Goal: Find specific page/section: Find specific page/section

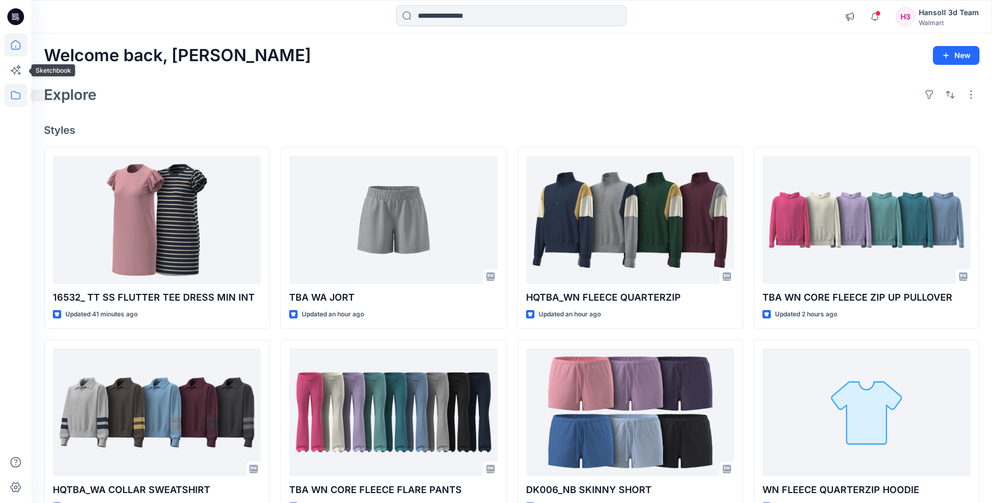
click at [11, 103] on icon at bounding box center [15, 95] width 23 height 23
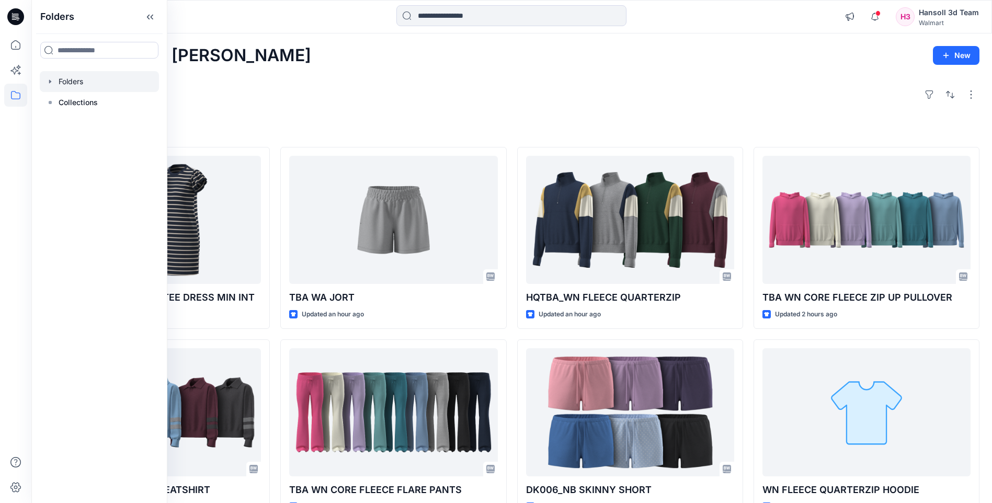
click at [73, 77] on div at bounding box center [99, 81] width 119 height 21
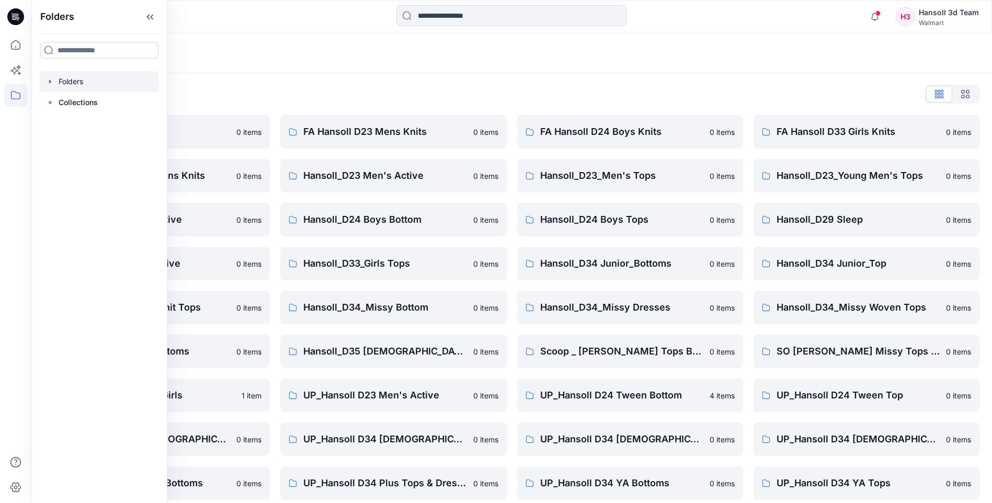
click at [47, 83] on icon "button" at bounding box center [50, 81] width 8 height 8
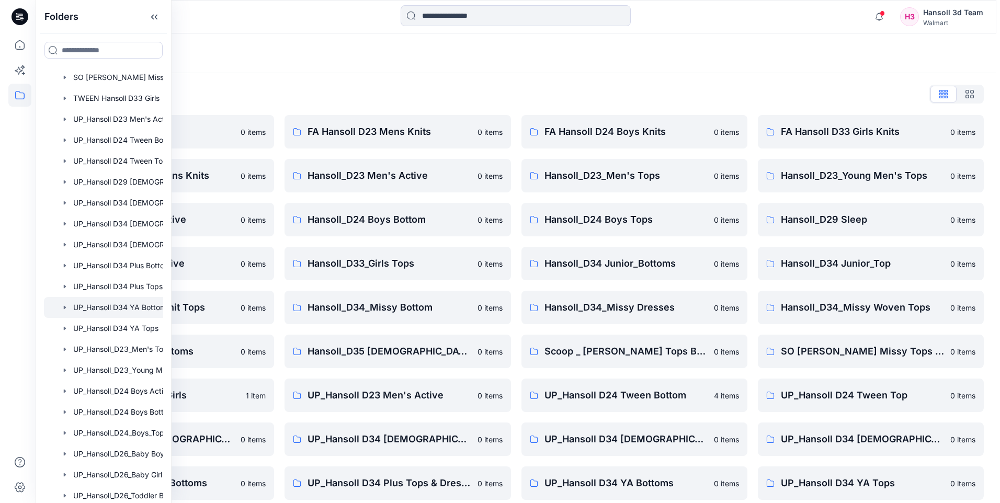
scroll to position [595, 0]
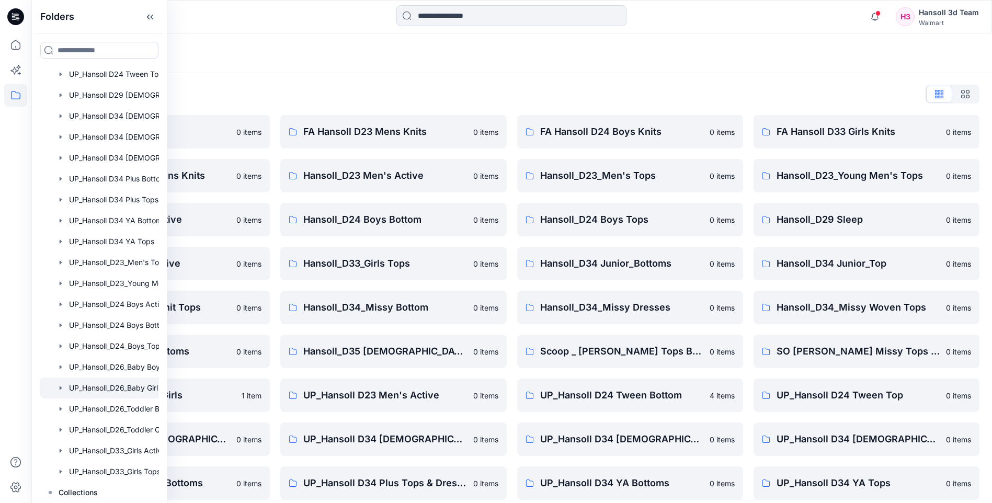
click at [134, 385] on div at bounding box center [113, 388] width 146 height 21
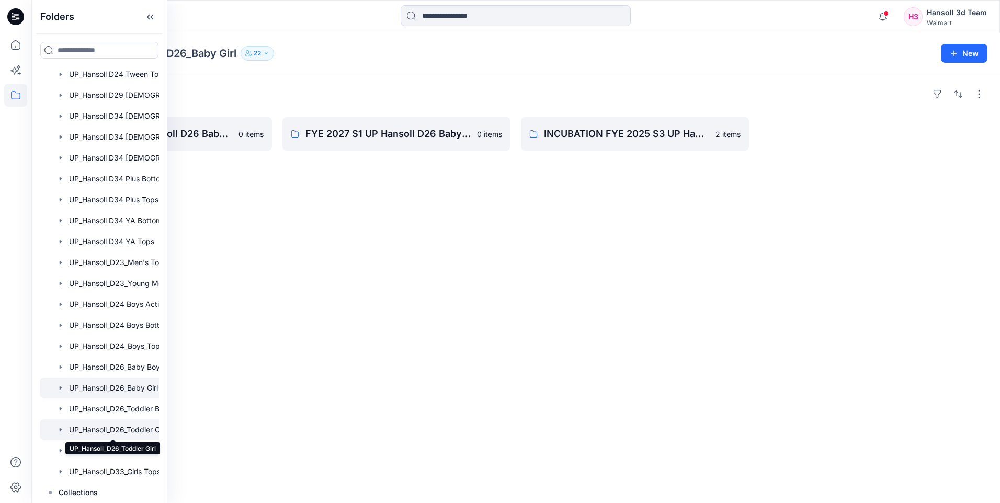
click at [139, 429] on div at bounding box center [113, 430] width 146 height 21
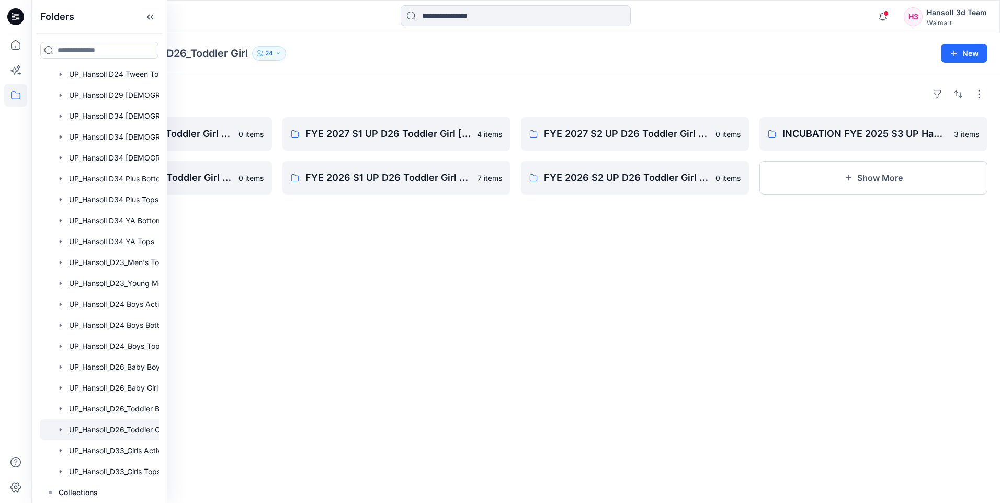
click at [294, 323] on div "Folders FYE 2027 S3 UP D26 Toddler Girl Hansoll 0 items FYE 2025 S4 UP D26 Todd…" at bounding box center [515, 288] width 969 height 430
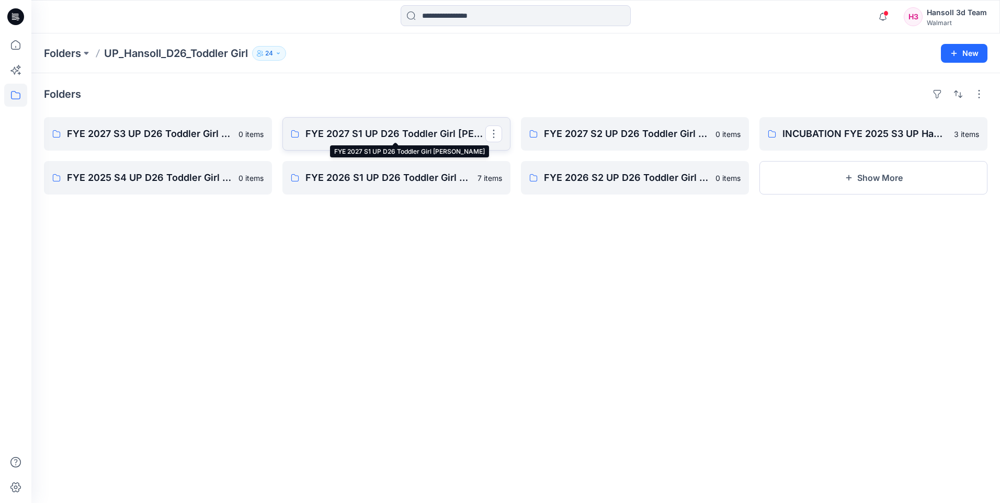
click at [339, 138] on p "FYE 2027 S1 UP D26 Toddler Girl [PERSON_NAME]" at bounding box center [395, 134] width 180 height 15
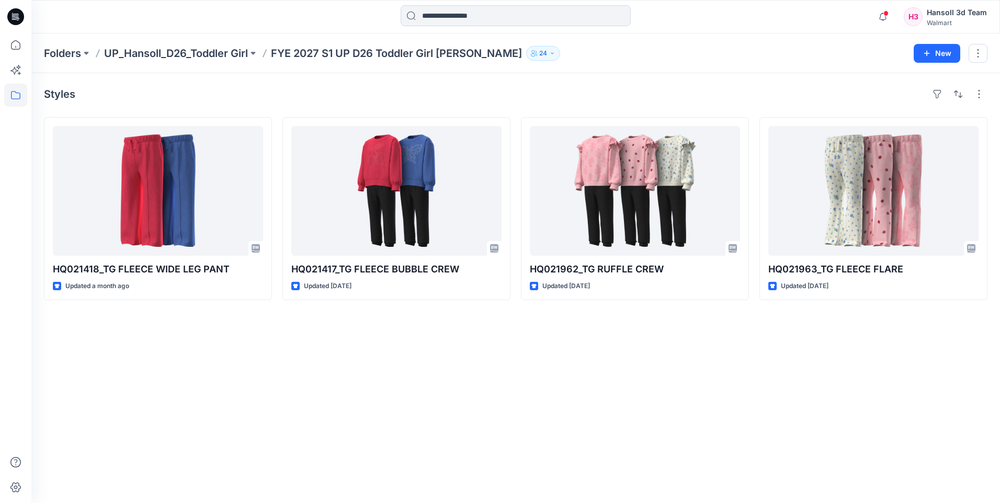
click at [747, 392] on div "Styles HQ021418_TG FLEECE WIDE LEG PANT Updated a month ago HQ021417_TG FLEECE …" at bounding box center [515, 288] width 969 height 430
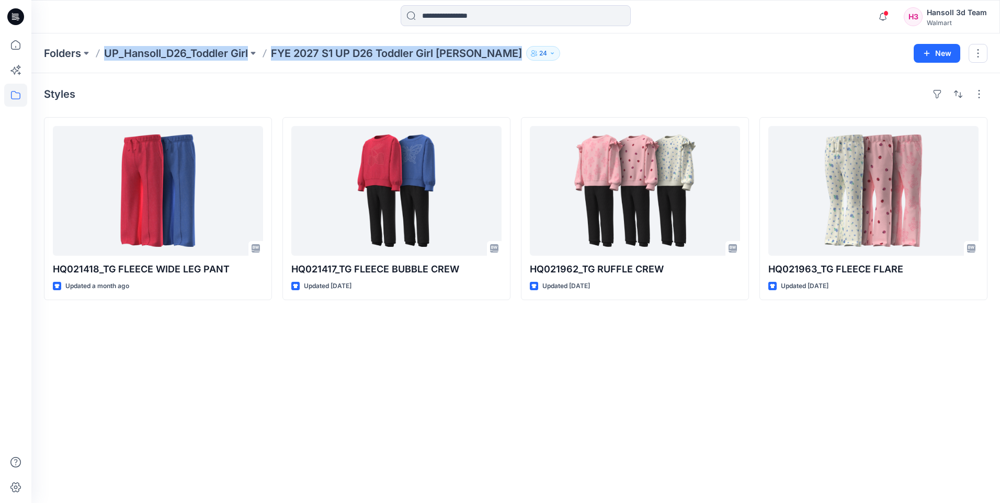
drag, startPoint x: 101, startPoint y: 57, endPoint x: 490, endPoint y: 69, distance: 389.4
click at [490, 69] on div "Folders UP_Hansoll_D26_Toddler Girl FYE 2027 S1 UP D26 Toddler Girl [PERSON_NAM…" at bounding box center [515, 53] width 969 height 40
copy div "UP_Hansoll_D26_Toddler Girl FYE 2027 S1 UP D26 Toddler Girl [PERSON_NAME] 24 New"
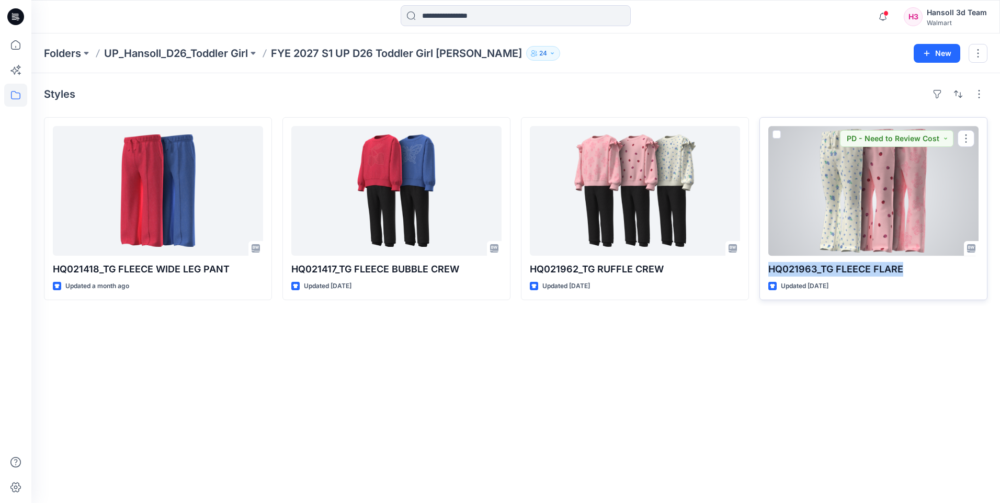
drag, startPoint x: 910, startPoint y: 273, endPoint x: 764, endPoint y: 276, distance: 146.0
click at [764, 276] on div "HQ021963_TG FLEECE FLARE Updated [DATE] PD - Need to Review Cost" at bounding box center [874, 208] width 228 height 183
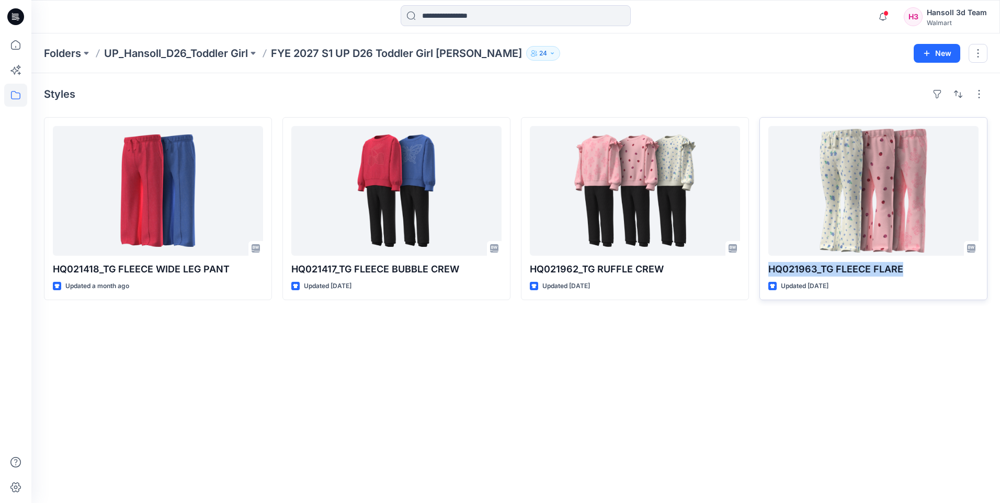
copy p "HQ021963_TG FLEECE FLARE"
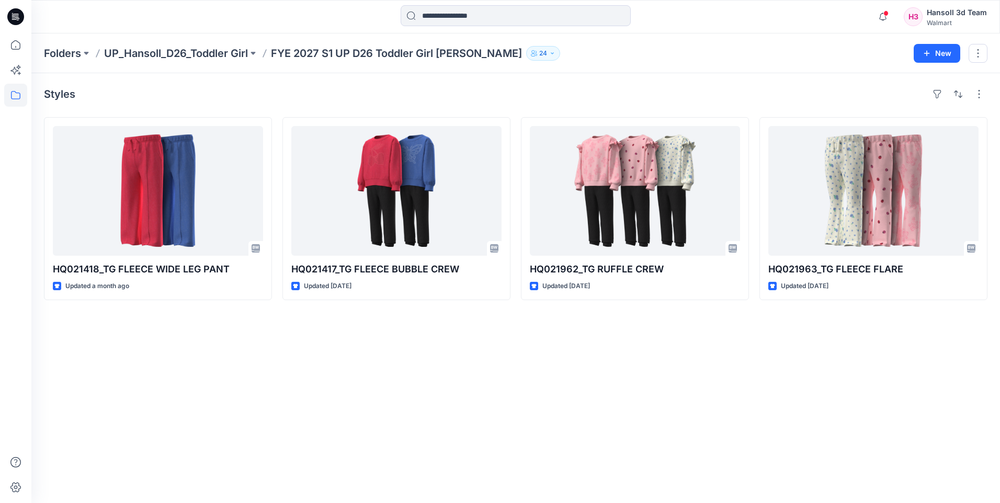
click at [587, 374] on div "Styles HQ021418_TG FLEECE WIDE LEG PANT Updated a month ago HQ021417_TG FLEECE …" at bounding box center [515, 288] width 969 height 430
drag, startPoint x: 574, startPoint y: 405, endPoint x: 410, endPoint y: 484, distance: 181.8
click at [573, 405] on div "Styles HQ021418_TG FLEECE WIDE LEG PANT Updated a month ago HQ021417_TG FLEECE …" at bounding box center [515, 288] width 969 height 430
